Goal: Check status: Check status

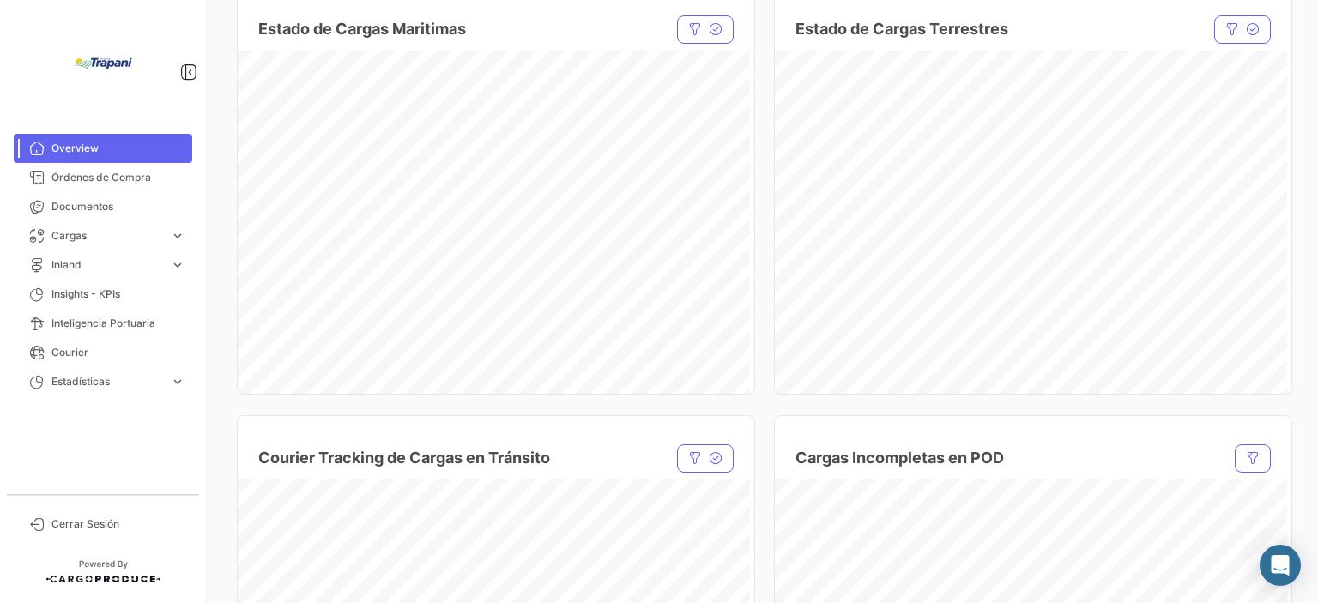
scroll to position [983, 0]
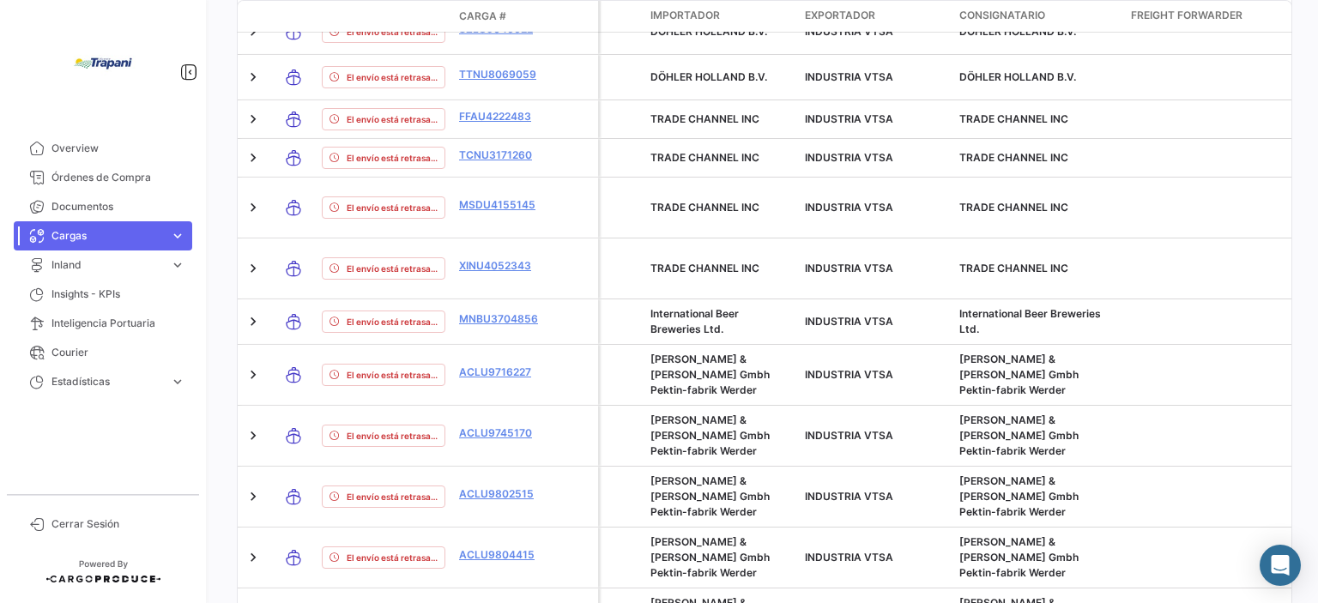
scroll to position [1036, 0]
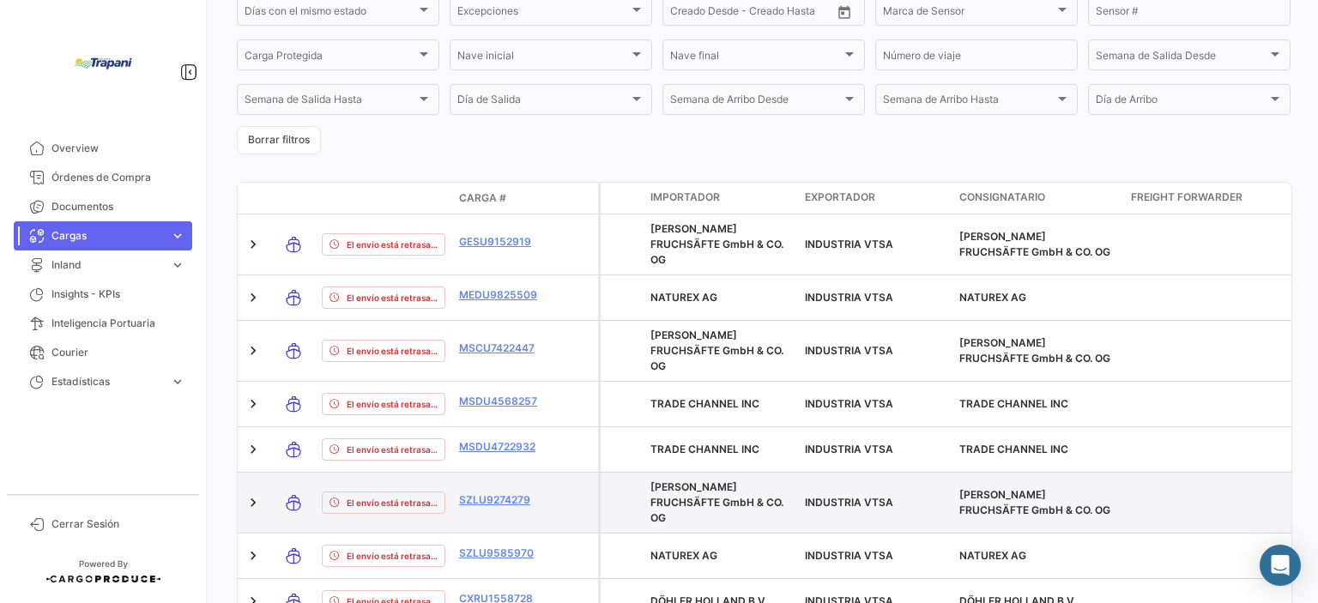
scroll to position [408, 0]
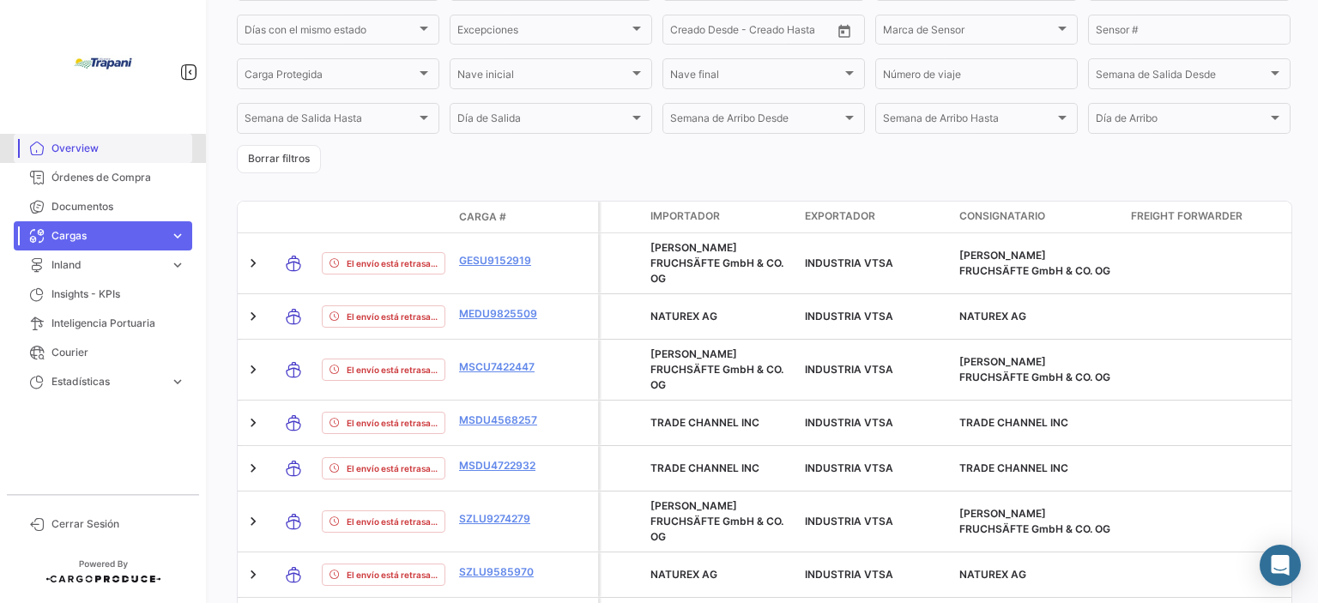
click at [88, 150] on span "Overview" at bounding box center [118, 148] width 134 height 15
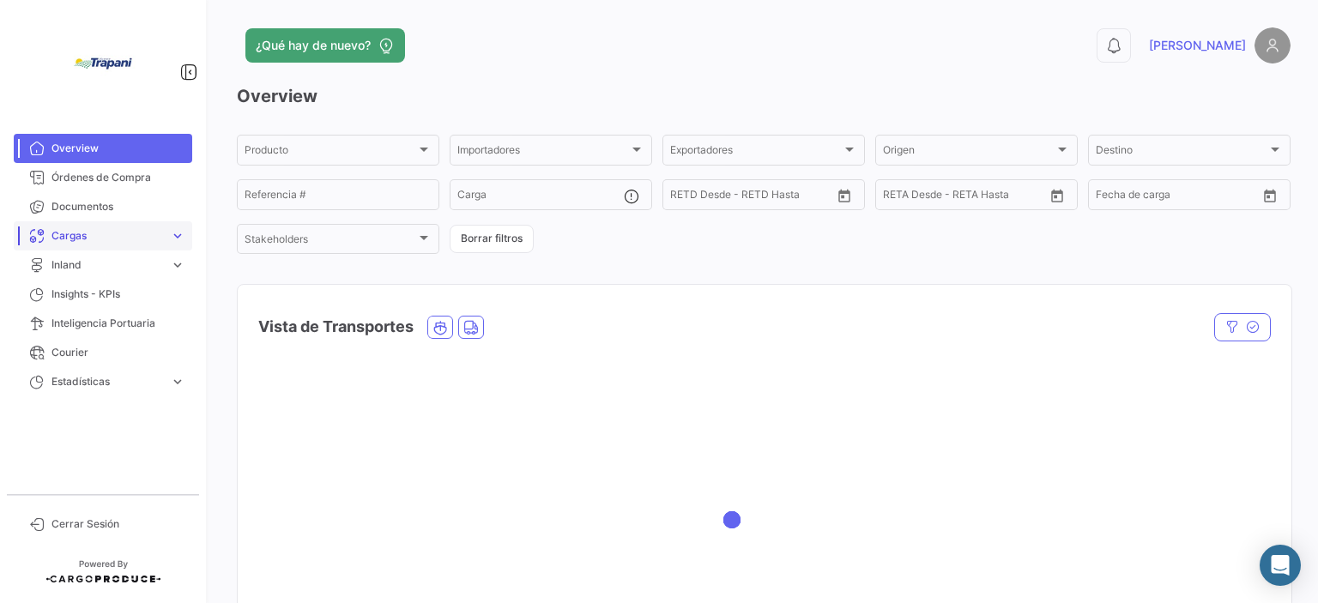
click at [121, 230] on span "Cargas" at bounding box center [107, 235] width 112 height 15
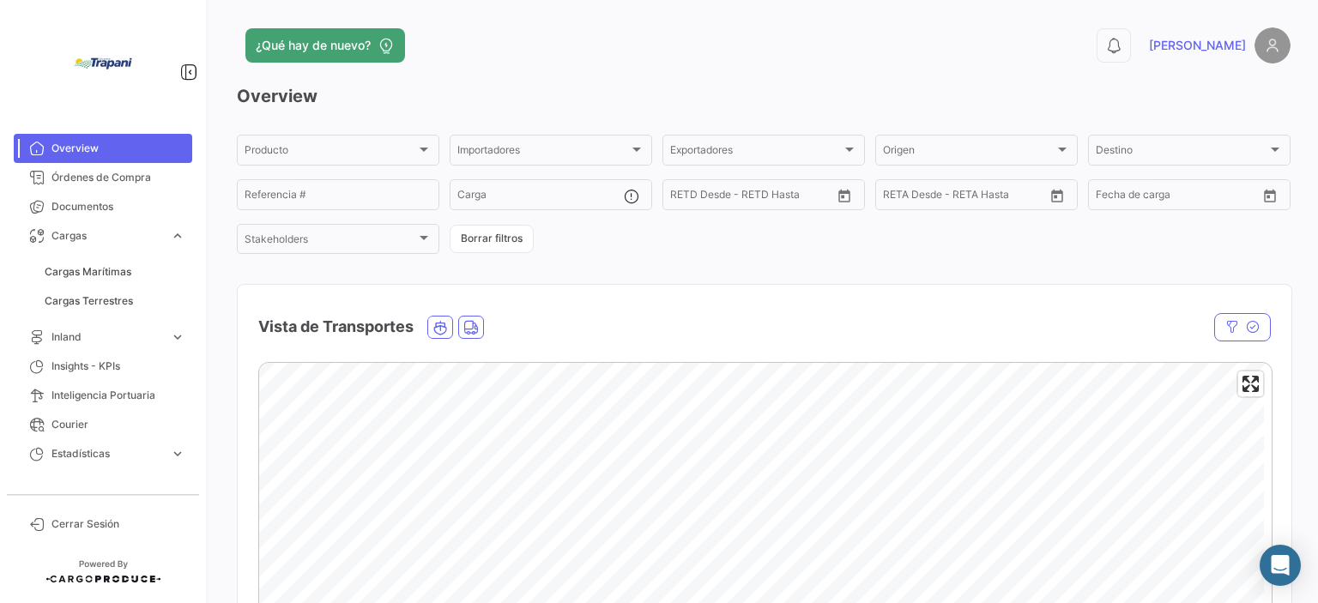
click at [136, 266] on link "Cargas Marítimas" at bounding box center [115, 272] width 154 height 26
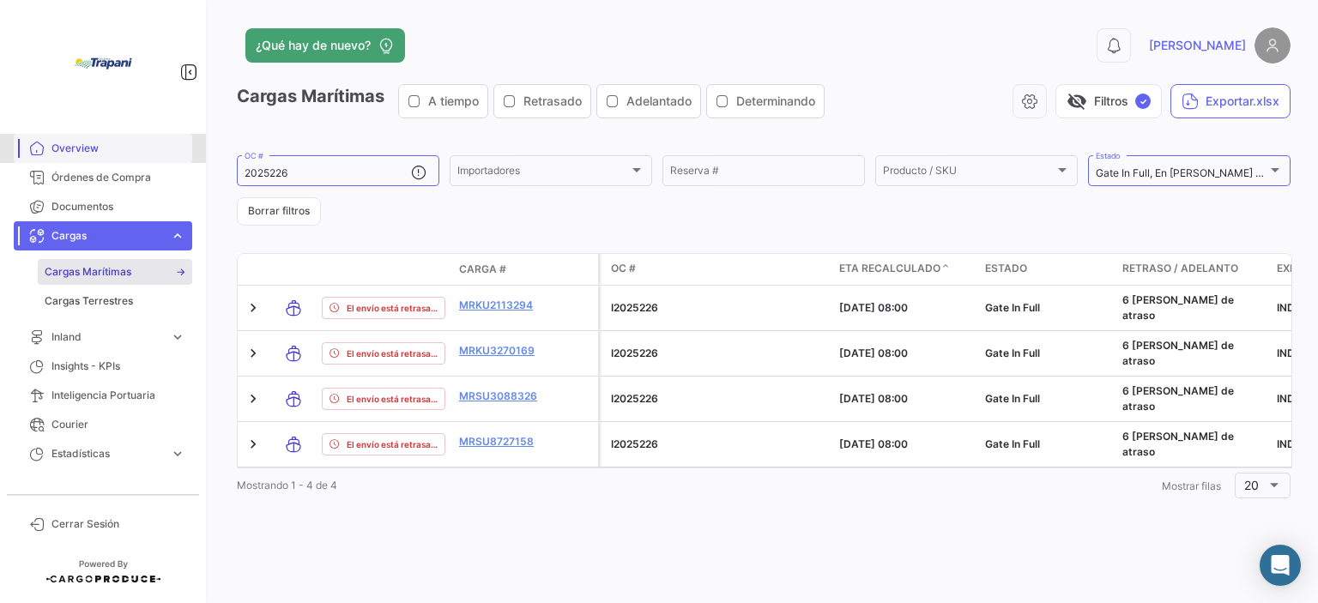
click at [86, 142] on span "Overview" at bounding box center [118, 148] width 134 height 15
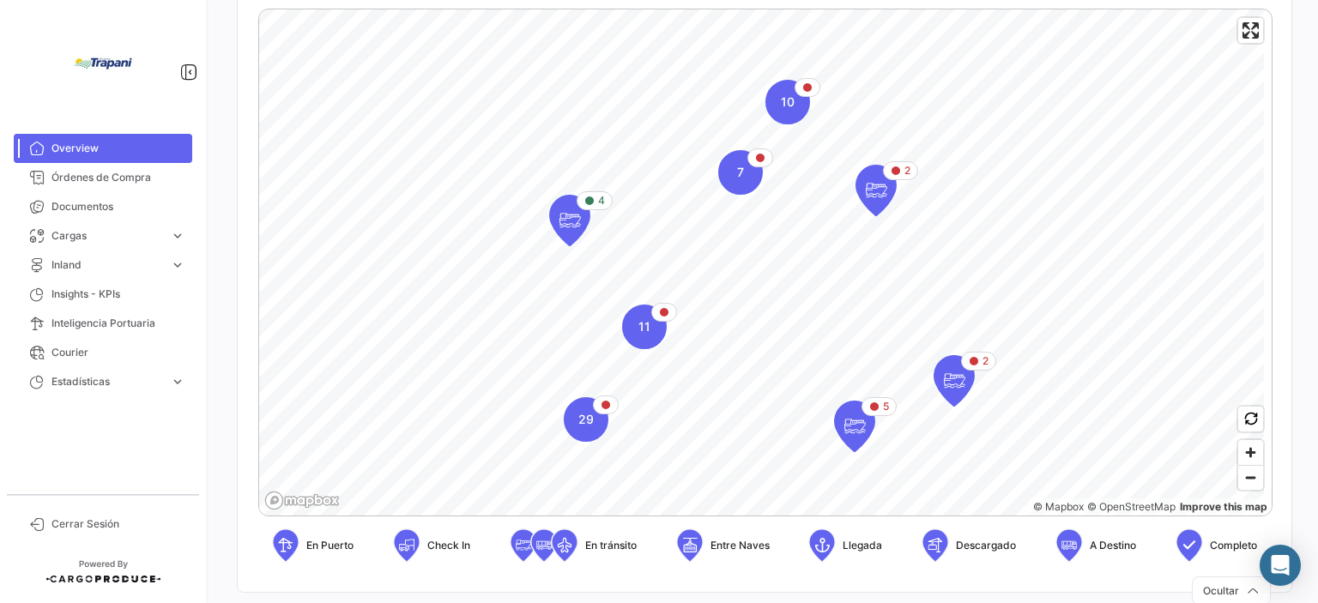
scroll to position [445, 0]
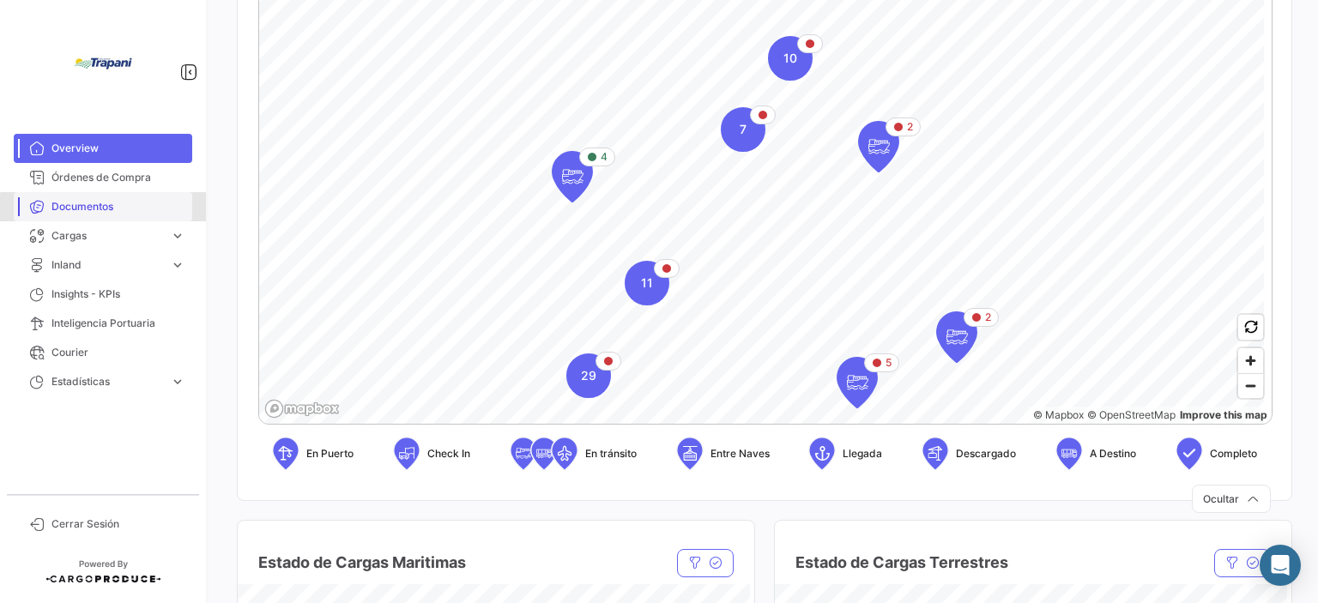
click at [103, 207] on span "Documentos" at bounding box center [118, 206] width 134 height 15
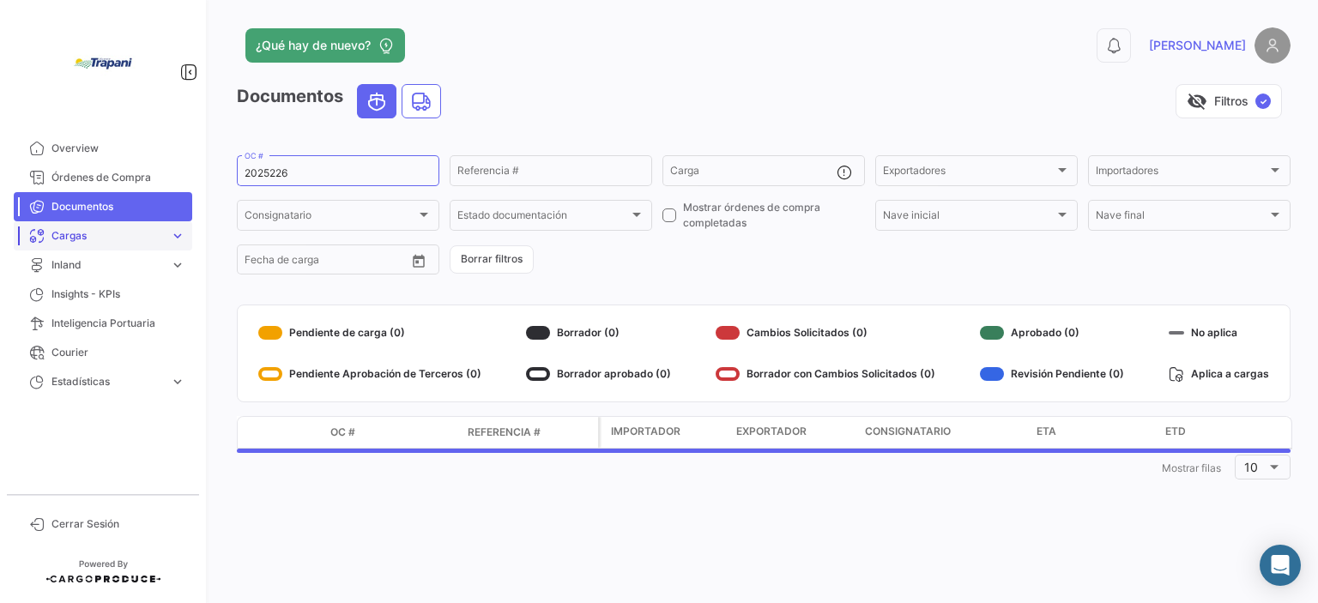
click at [79, 244] on link "Cargas expand_more" at bounding box center [103, 235] width 179 height 29
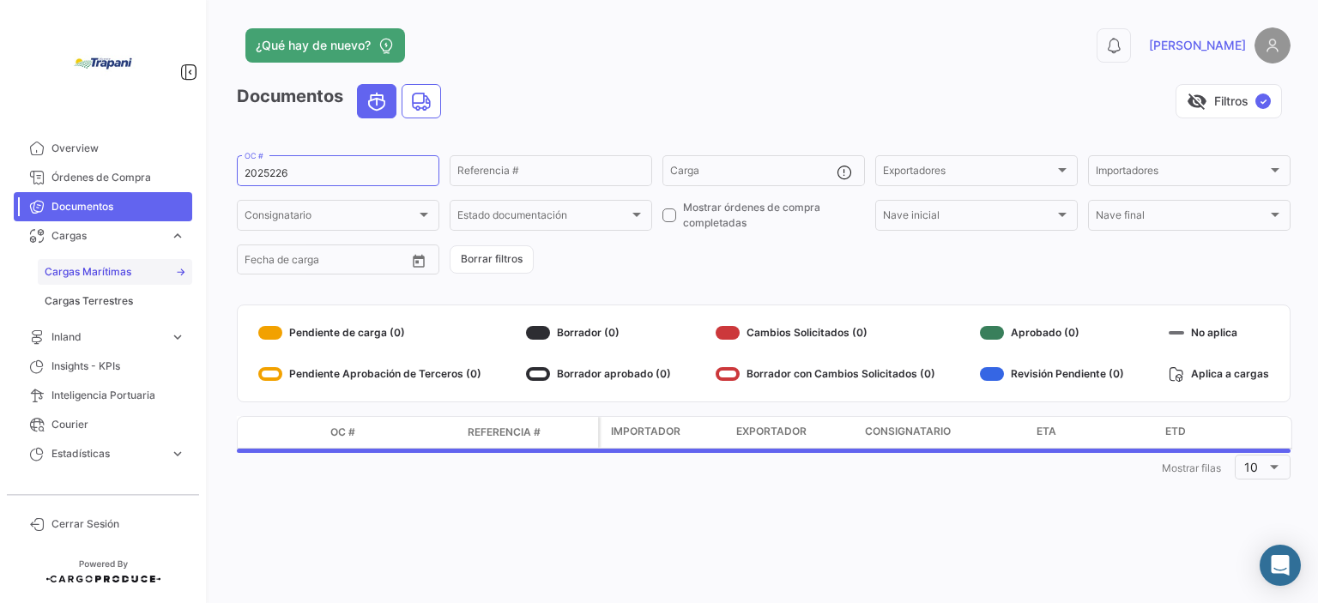
click at [100, 270] on span "Cargas Marítimas" at bounding box center [88, 271] width 87 height 15
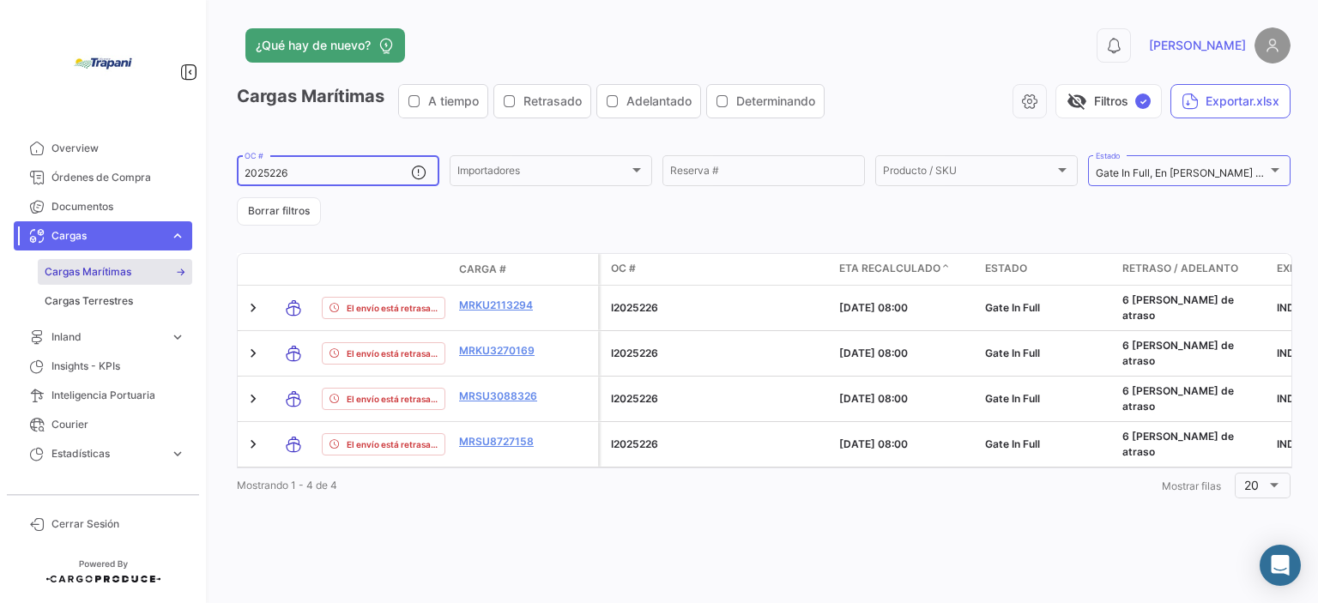
drag, startPoint x: 360, startPoint y: 179, endPoint x: 216, endPoint y: 150, distance: 146.1
click at [216, 150] on div "¿Qué hay de nuevo? 0 [PERSON_NAME] Marítimas A tiempo Retrasado Adelantado Dete…" at bounding box center [763, 301] width 1109 height 603
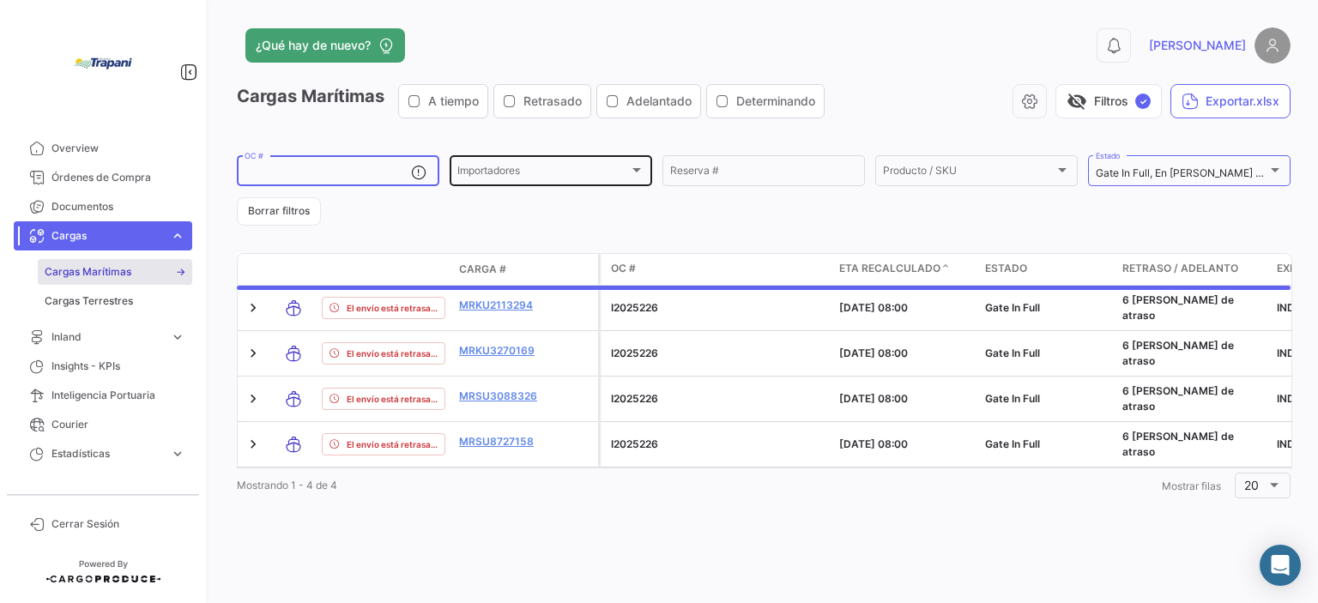
click at [603, 173] on div "Importadores" at bounding box center [543, 173] width 172 height 12
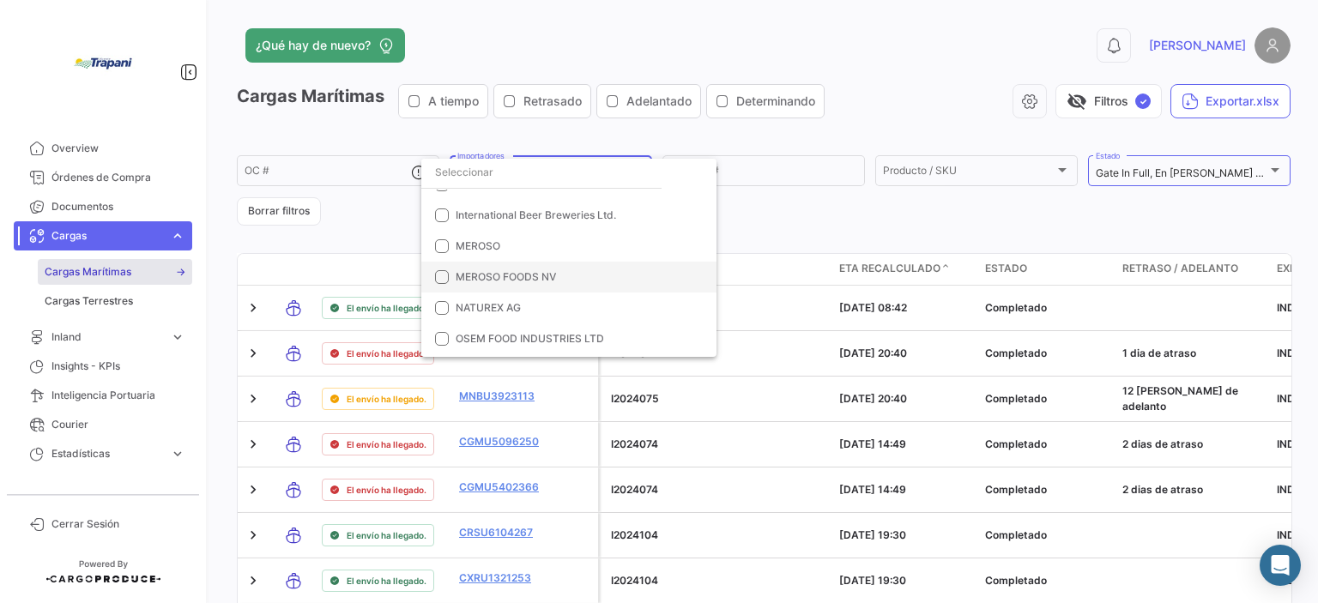
scroll to position [505, 0]
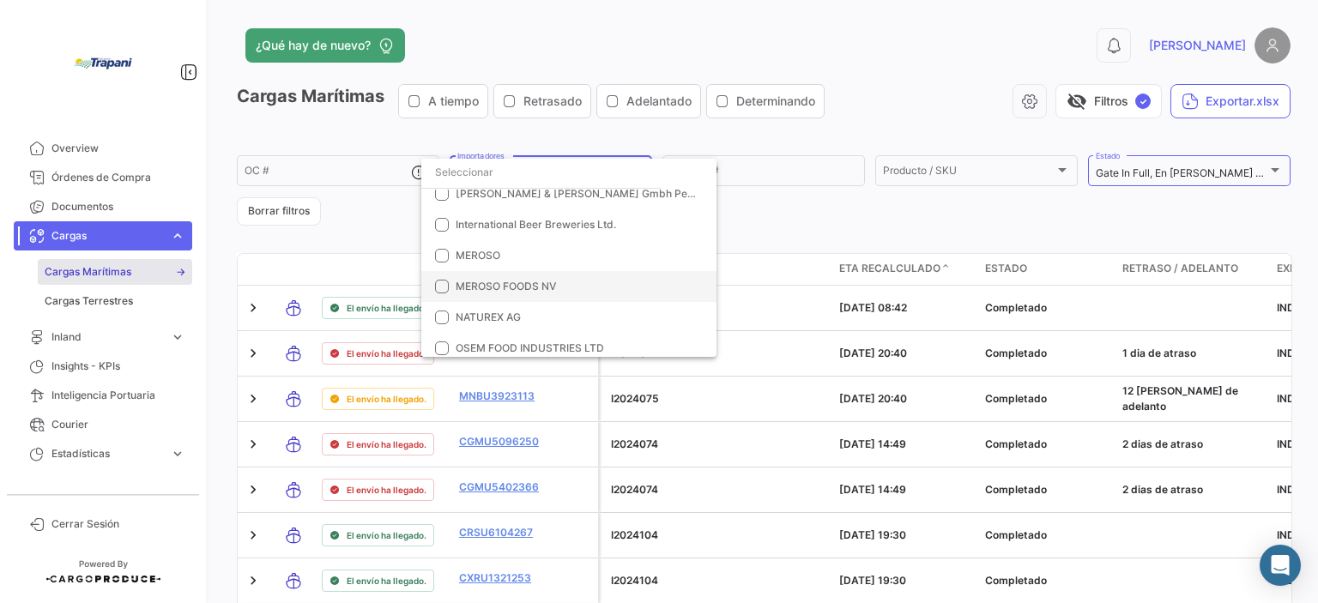
click at [481, 286] on span "MEROSO FOODS NV" at bounding box center [506, 286] width 100 height 13
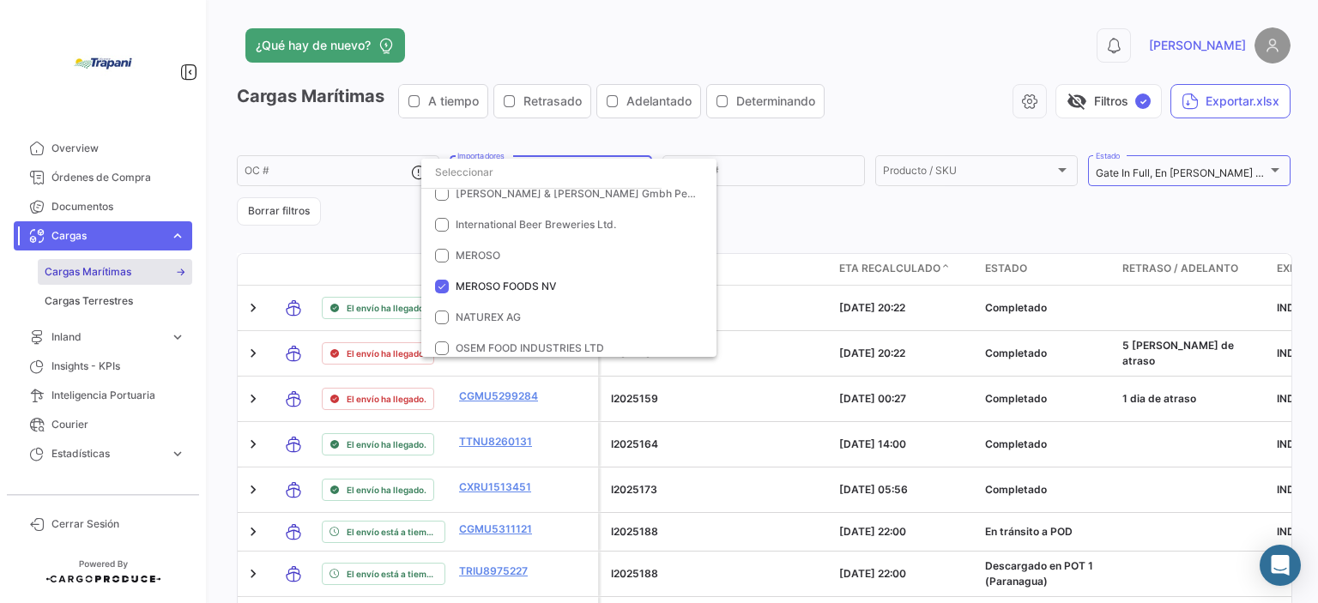
click at [814, 226] on div at bounding box center [659, 301] width 1318 height 603
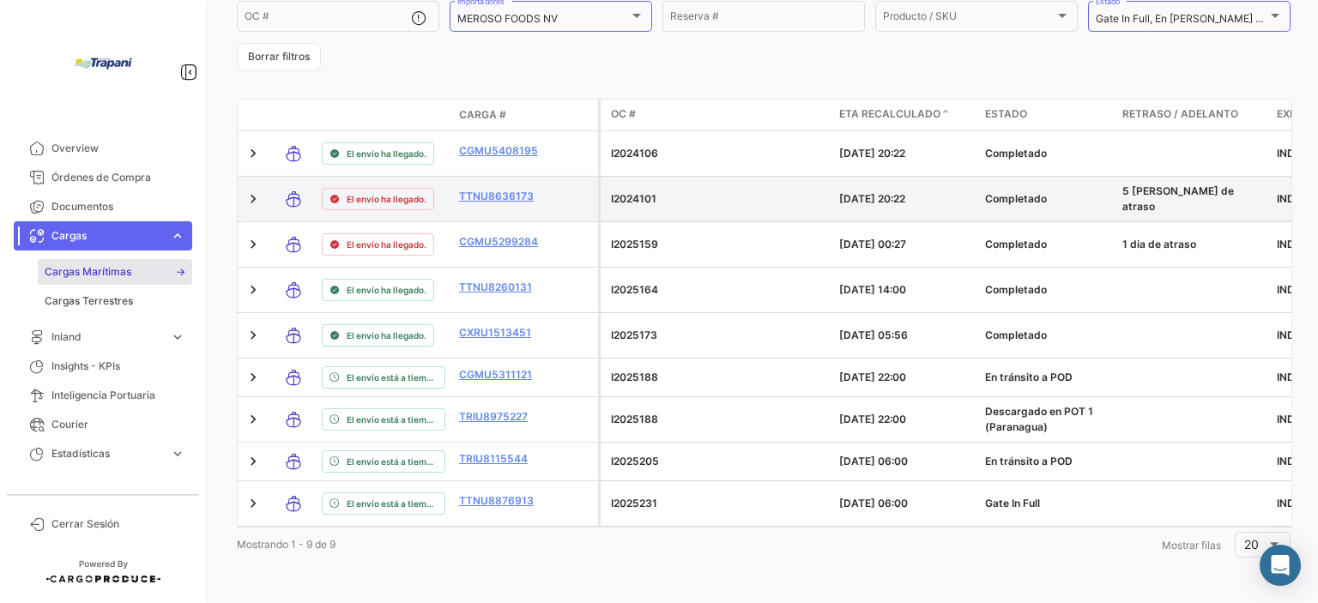
scroll to position [172, 0]
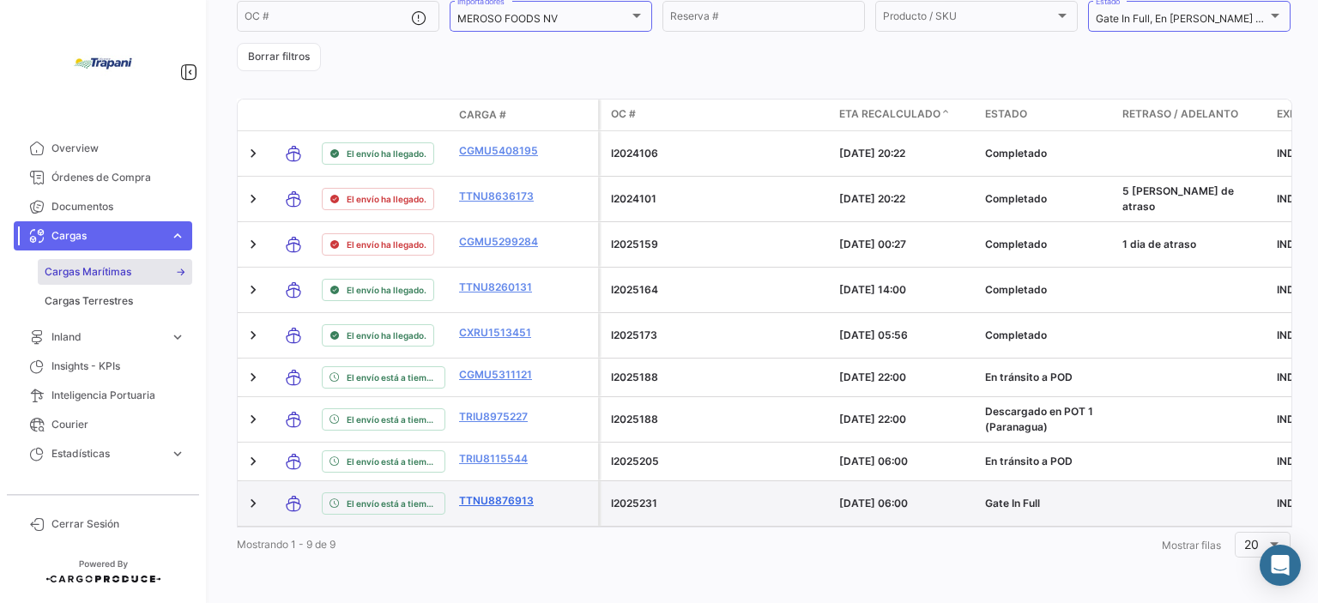
click at [482, 493] on link "TTNU8876913" at bounding box center [503, 500] width 89 height 15
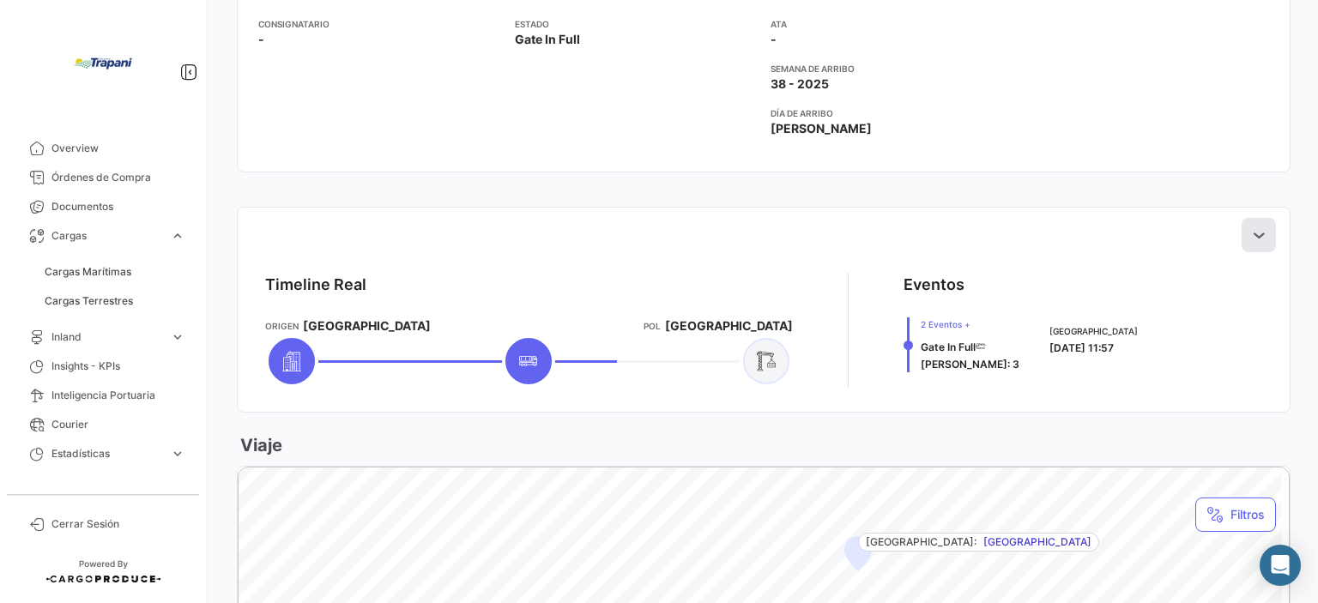
scroll to position [515, 0]
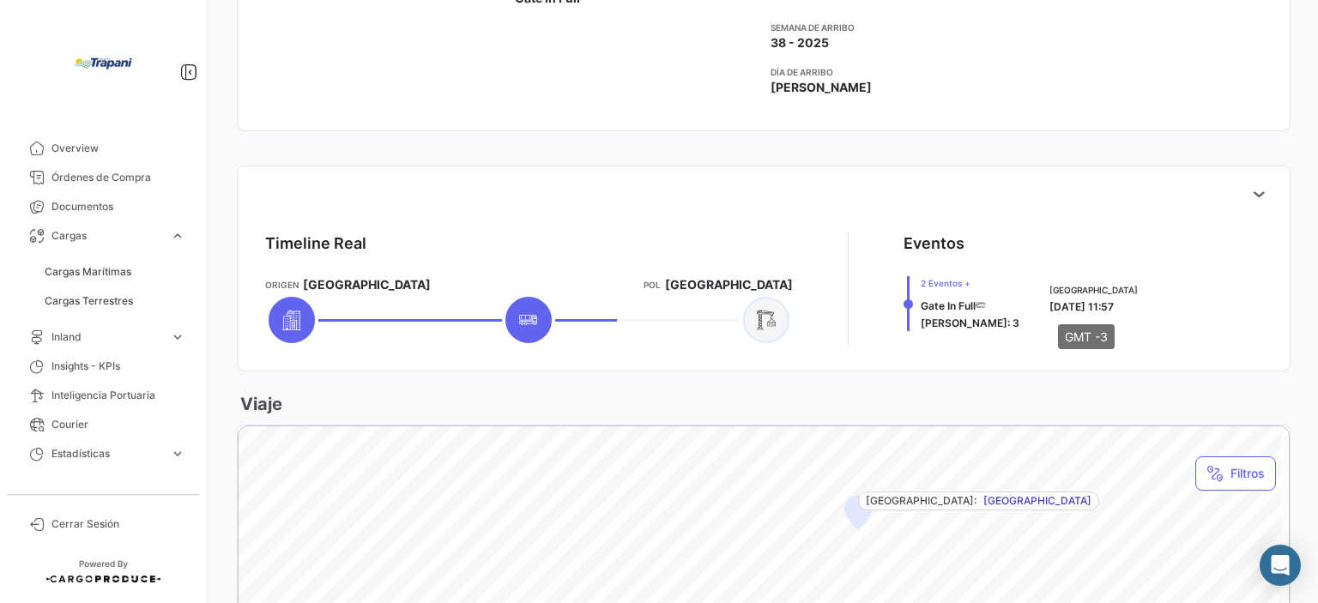
click at [1114, 301] on span "[DATE] 11:57" at bounding box center [1082, 306] width 64 height 13
click at [1252, 197] on icon at bounding box center [1258, 193] width 17 height 17
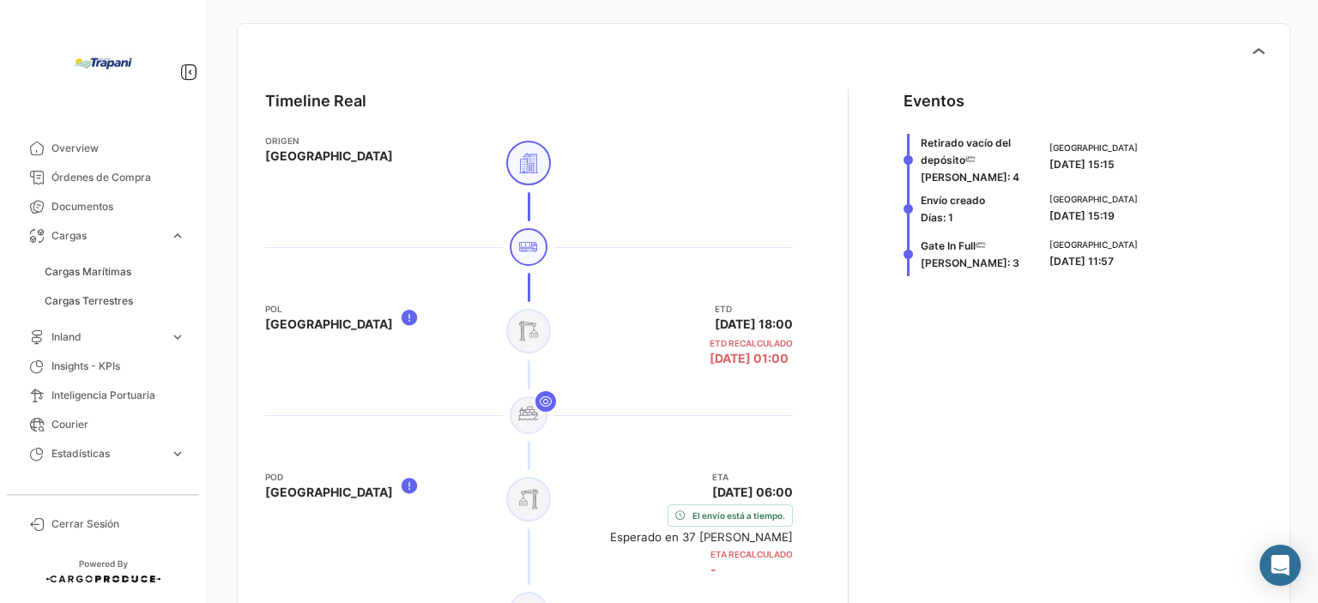
scroll to position [687, 0]
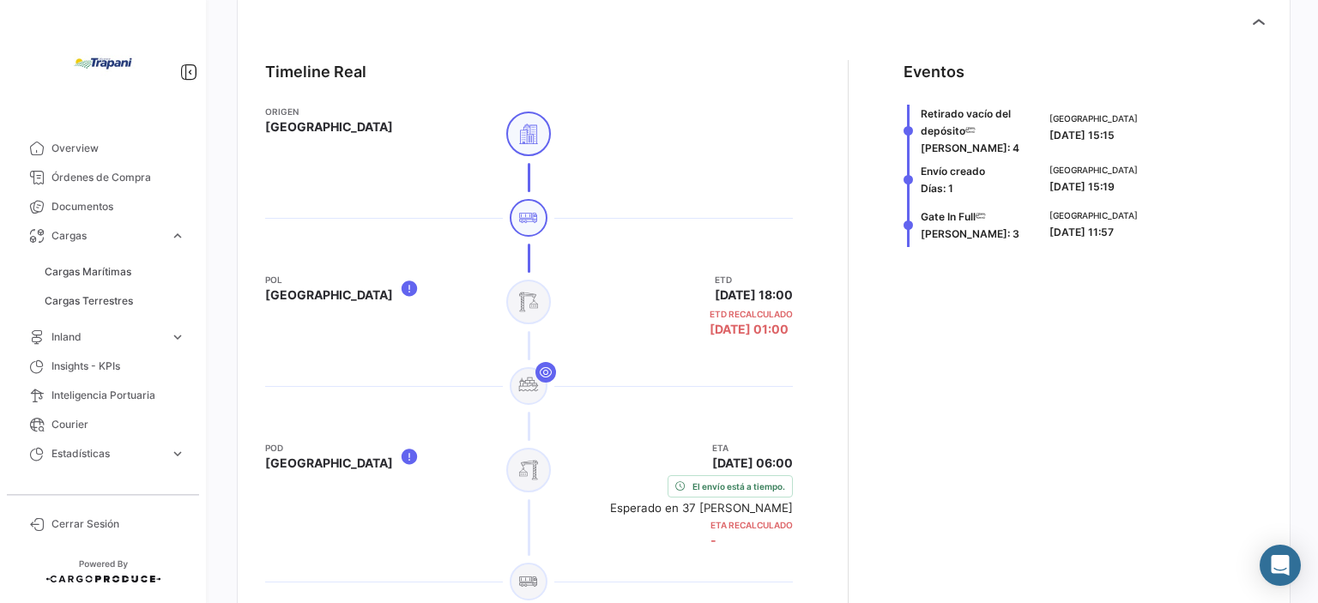
drag, startPoint x: 1126, startPoint y: 235, endPoint x: 890, endPoint y: 206, distance: 237.8
click at [890, 206] on div "Timeline Real Origen [GEOGRAPHIC_DATA] POL [GEOGRAPHIC_DATA] ETD [DATE] 18:00 E…" at bounding box center [763, 377] width 1025 height 663
click at [974, 257] on app-shipment-events-dot-timeline "Eventos Retirado vacío del depósito [PERSON_NAME]: 4 [GEOGRAPHIC_DATA] [DATE] 1…" at bounding box center [1083, 377] width 359 height 635
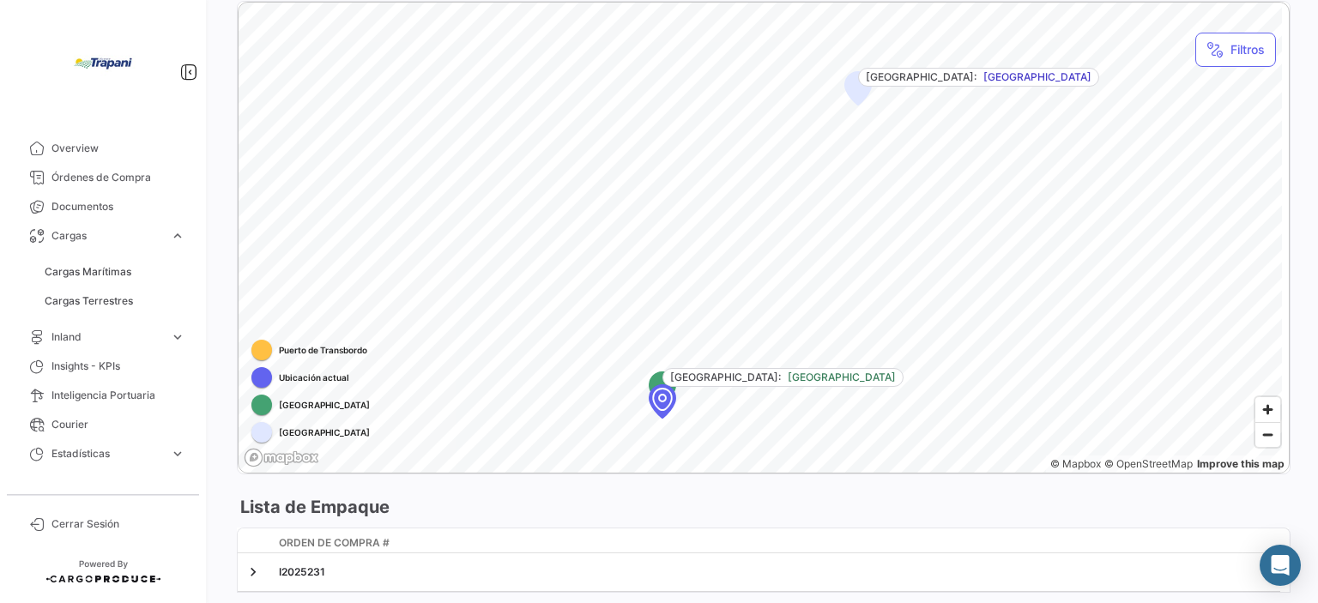
scroll to position [1504, 0]
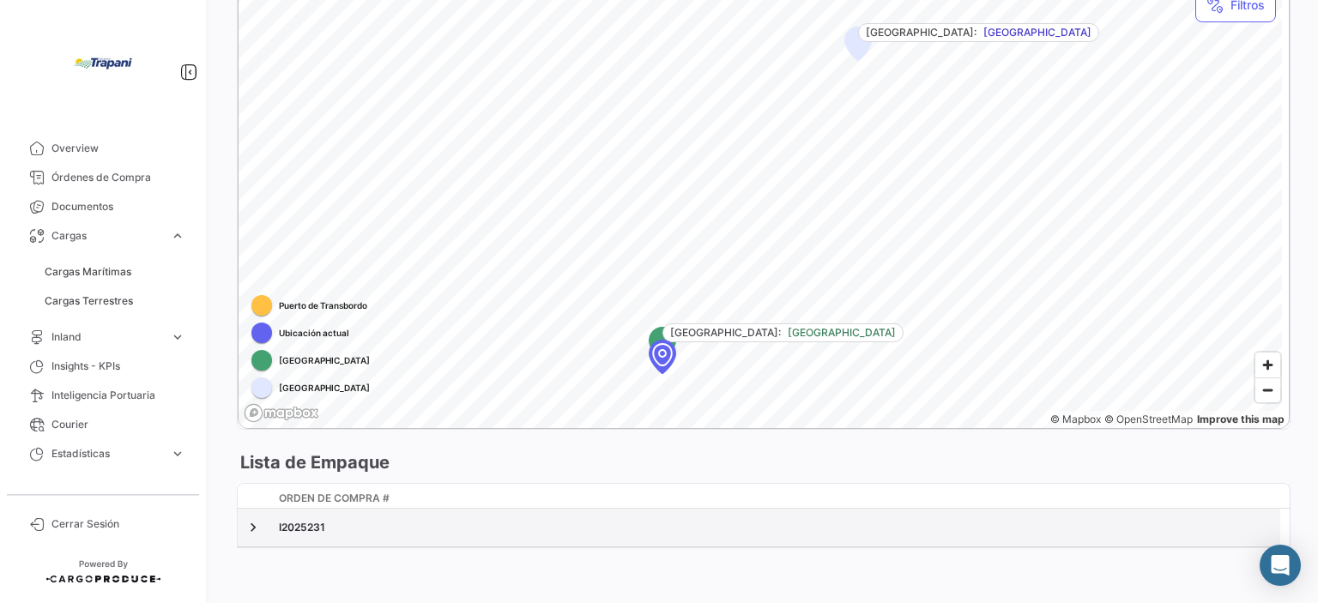
click at [838, 528] on div "I2025231" at bounding box center [776, 527] width 995 height 15
click at [248, 527] on link at bounding box center [253, 527] width 17 height 17
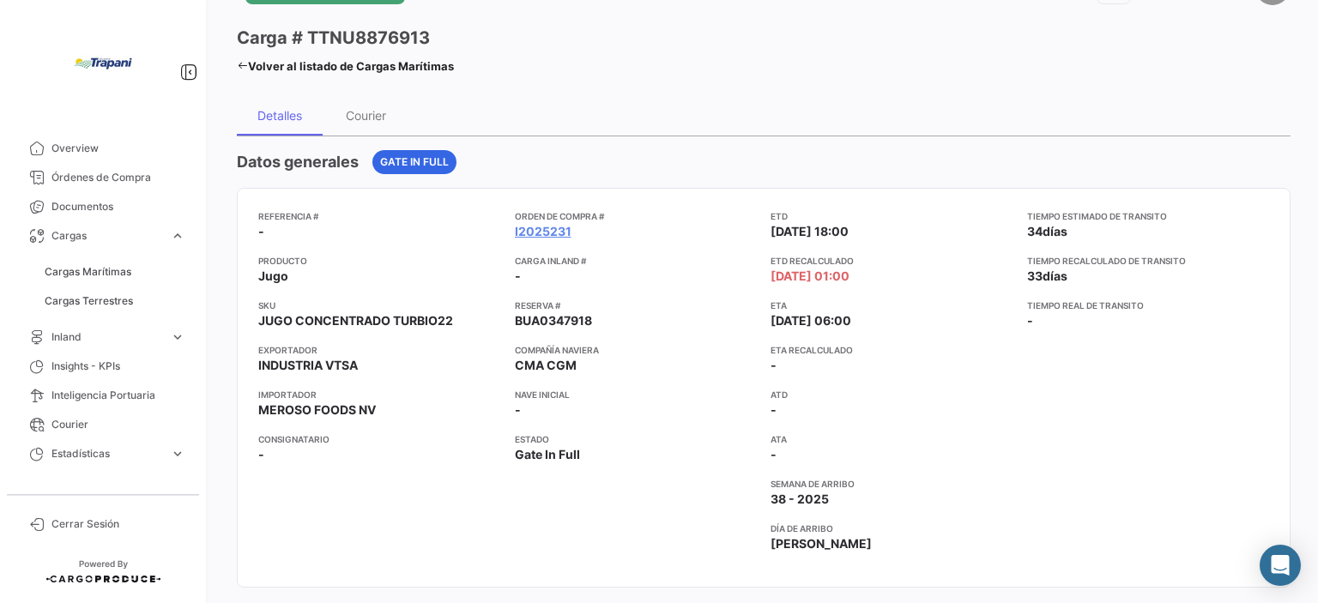
scroll to position [0, 0]
